Goal: Check status: Check status

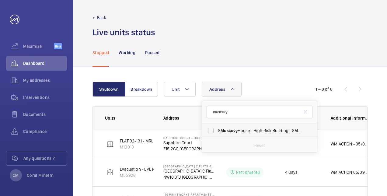
type input "muscovy"
click at [252, 133] on span "[STREET_ADDRESS]" at bounding box center [260, 131] width 84 height 6
click at [217, 133] on input "[STREET_ADDRESS]" at bounding box center [211, 131] width 12 height 12
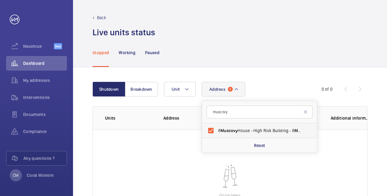
click at [252, 128] on span "[STREET_ADDRESS]" at bounding box center [260, 131] width 84 height 6
click at [217, 128] on input "[STREET_ADDRESS]" at bounding box center [211, 131] width 12 height 12
checkbox input "false"
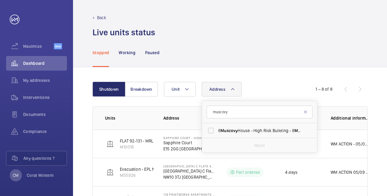
click at [265, 39] on div "Stopped Working Paused" at bounding box center [230, 52] width 275 height 29
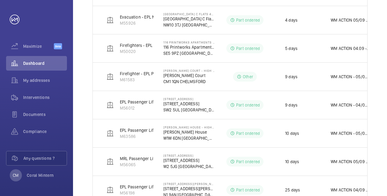
scroll to position [61, 0]
